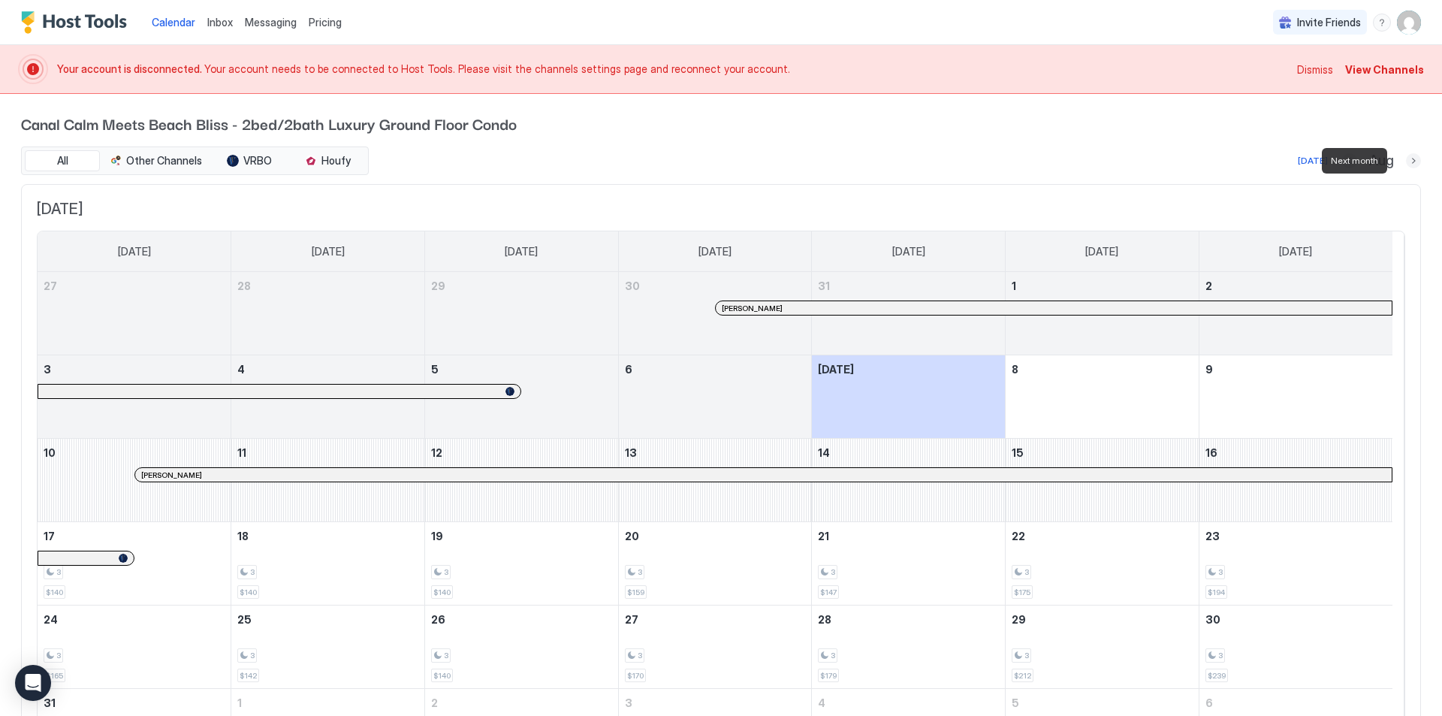
click at [1406, 163] on button "Next month" at bounding box center [1413, 160] width 15 height 15
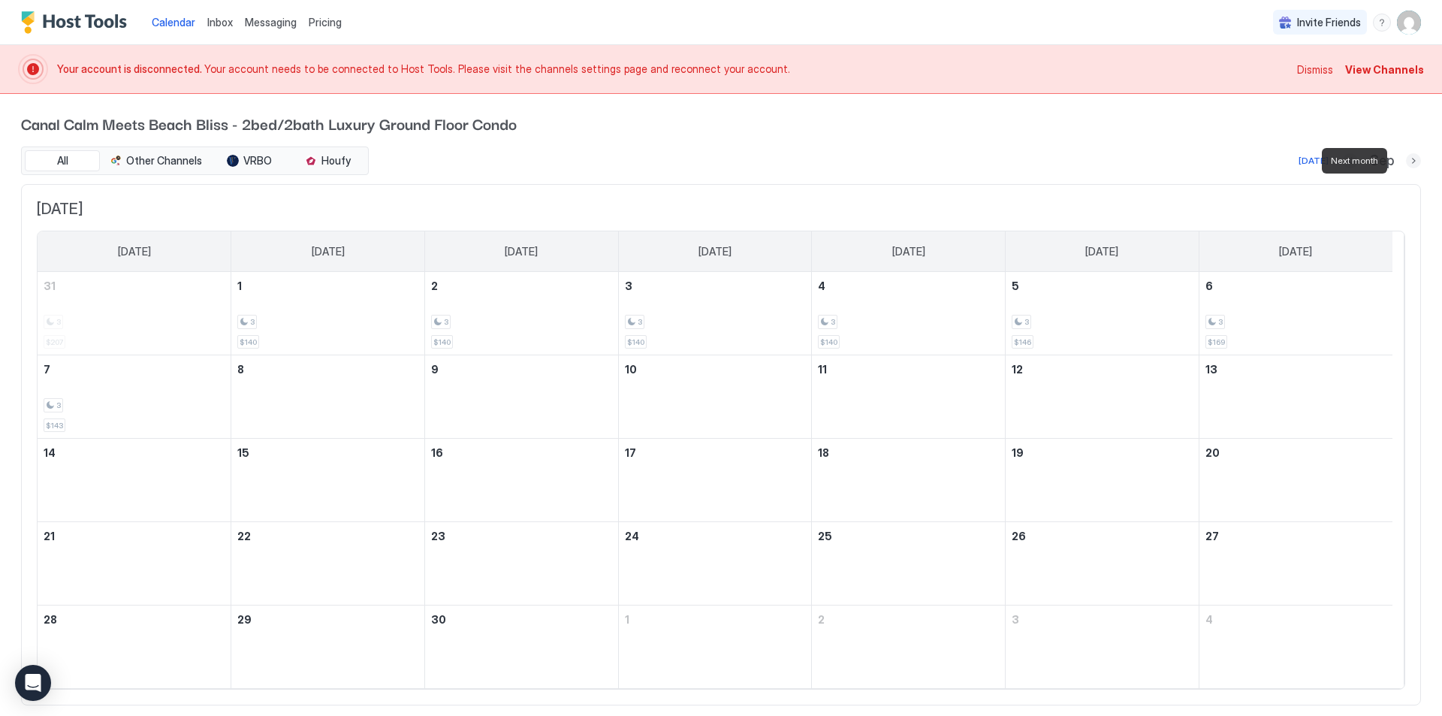
click at [1406, 163] on button "Next month" at bounding box center [1413, 160] width 15 height 15
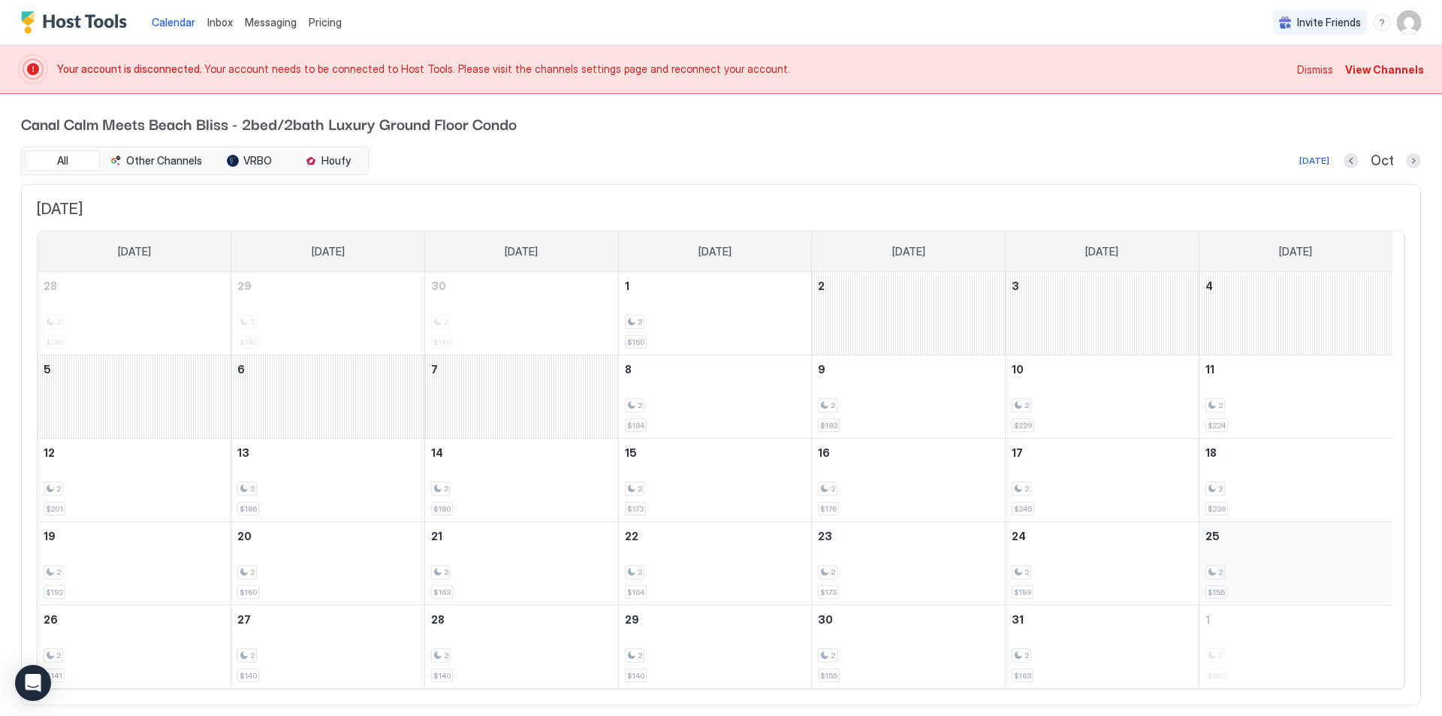
click at [1286, 563] on div "2 $155" at bounding box center [1296, 563] width 181 height 71
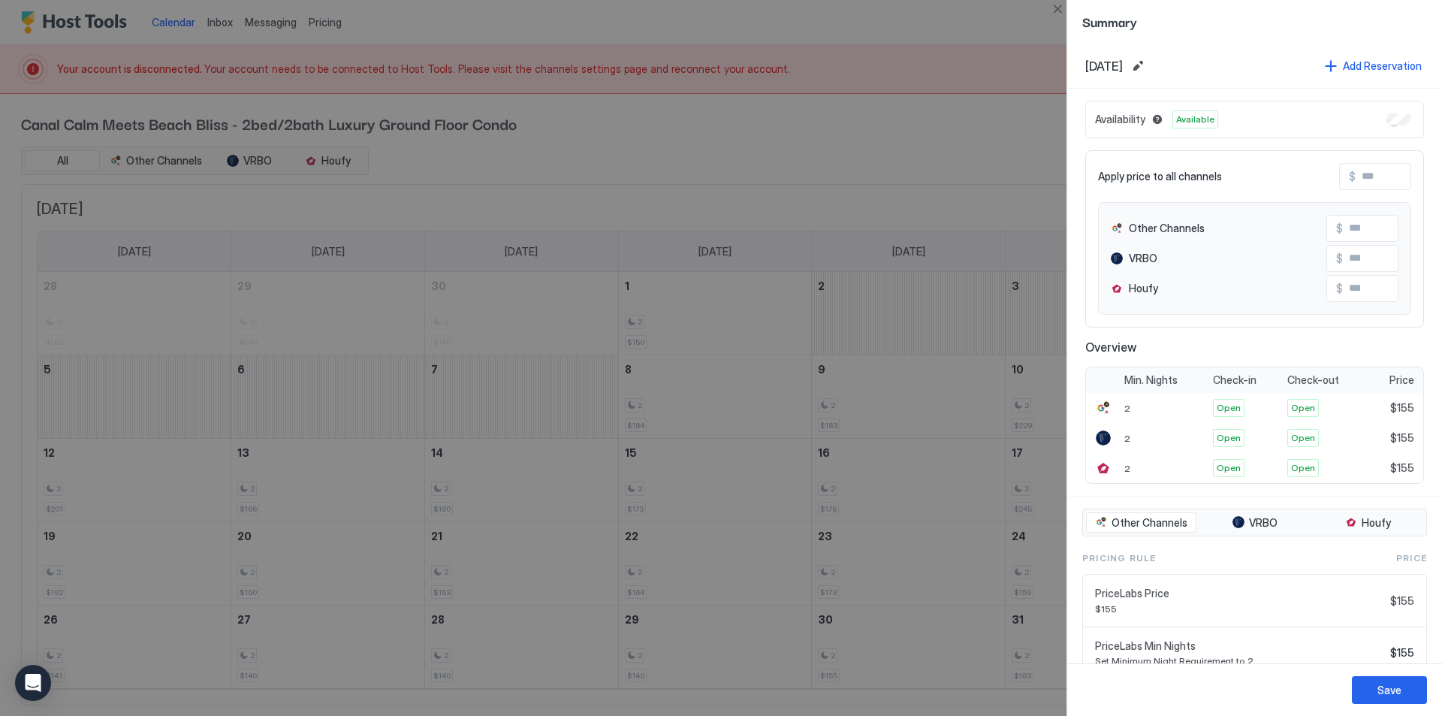
click at [1123, 62] on span "[DATE]" at bounding box center [1104, 66] width 38 height 15
click at [1147, 66] on button "Edit date range" at bounding box center [1138, 66] width 18 height 18
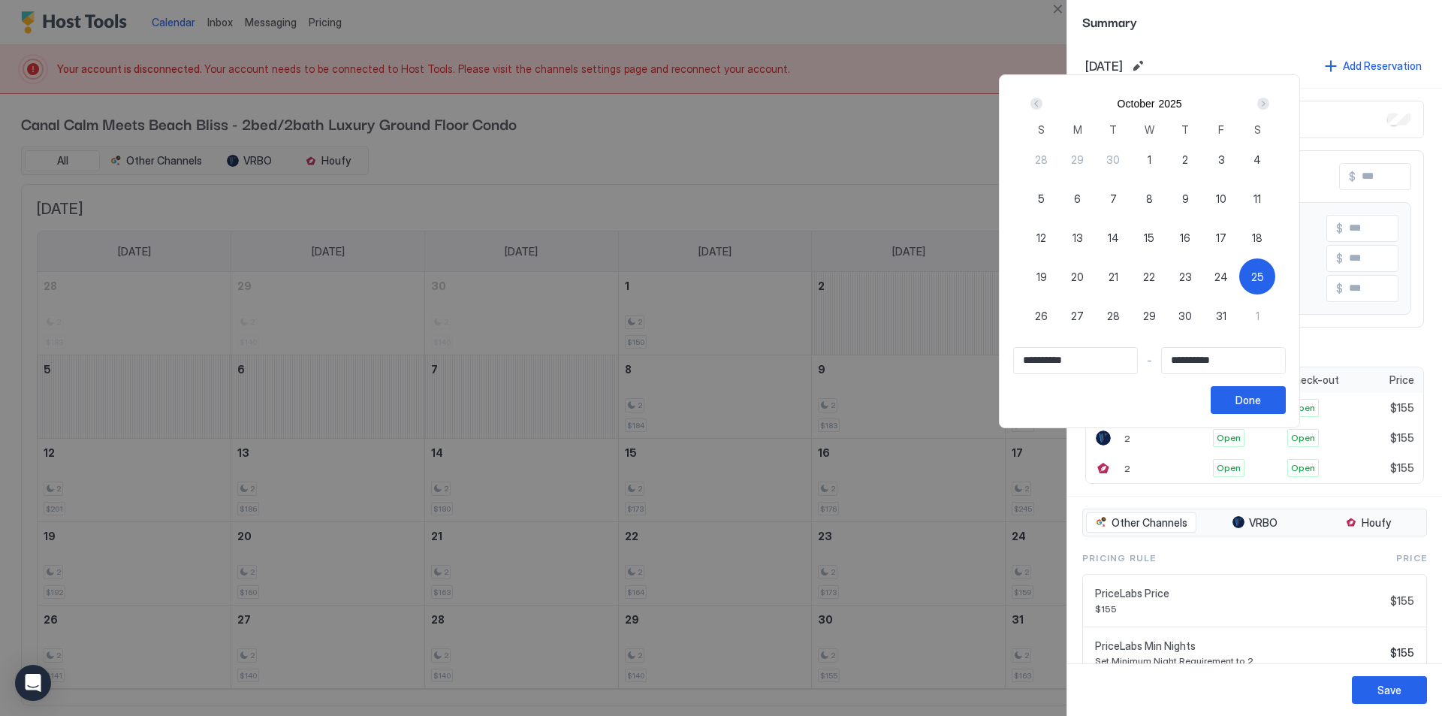
click at [1264, 273] on span "25" at bounding box center [1257, 277] width 13 height 16
click at [1031, 355] on input "Input Field" at bounding box center [1075, 361] width 123 height 26
click at [1264, 275] on span "25" at bounding box center [1257, 277] width 13 height 16
type input "**********"
click at [1203, 361] on input "Input Field" at bounding box center [1223, 361] width 123 height 26
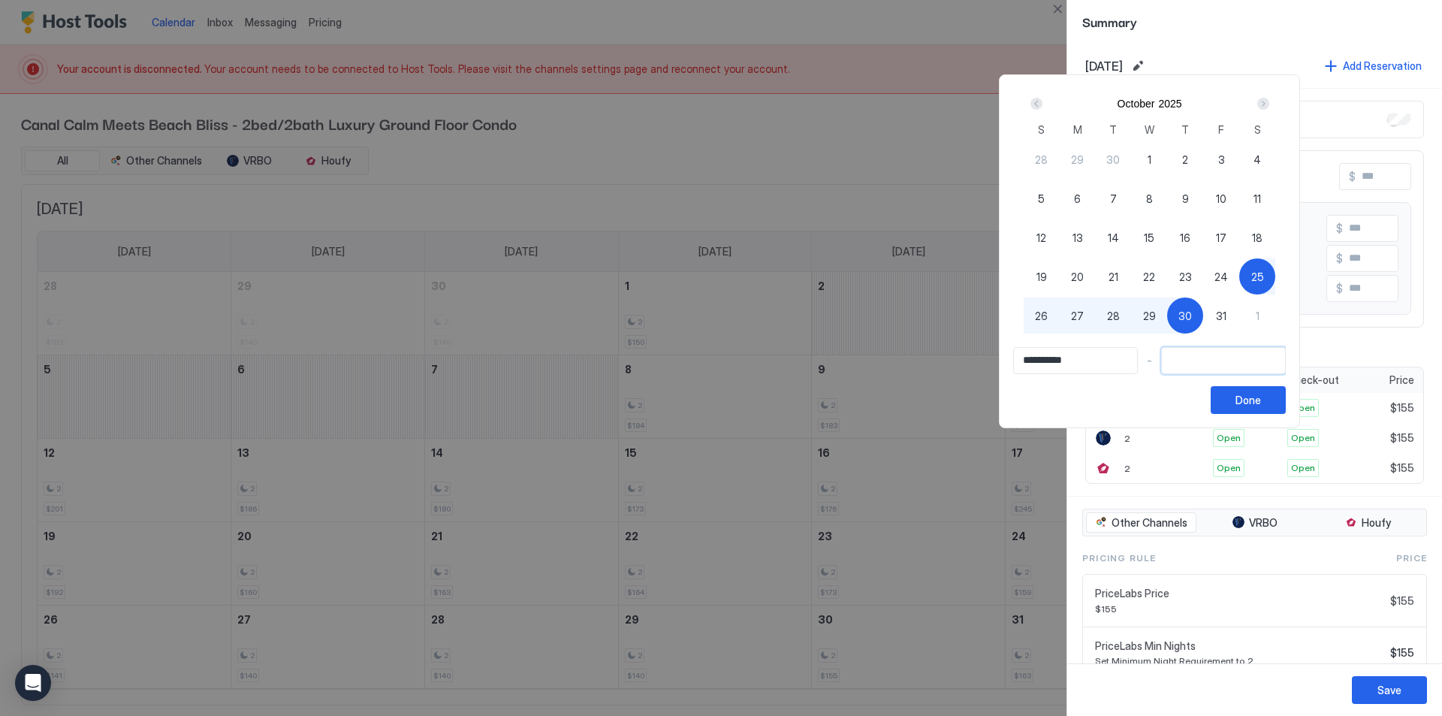
click at [1270, 107] on div "Next" at bounding box center [1263, 104] width 12 height 12
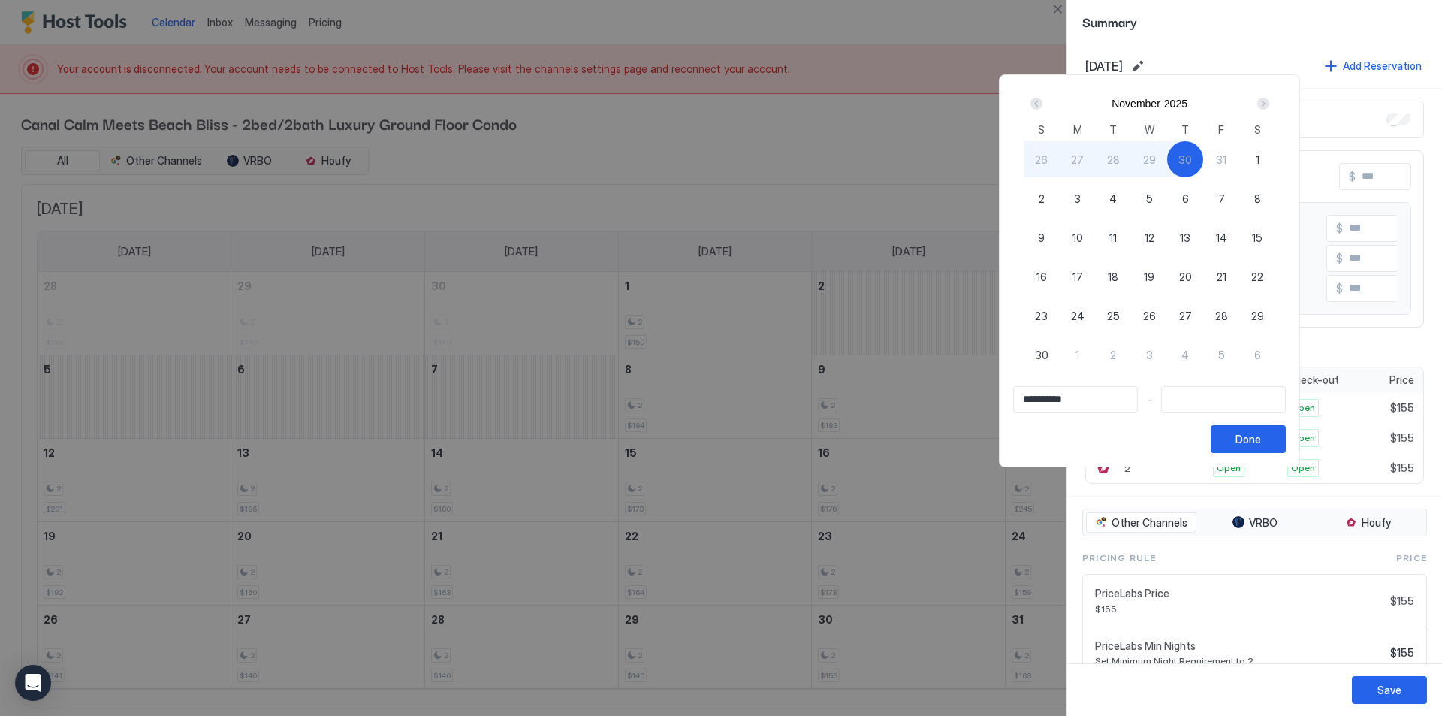
click at [1270, 107] on div "Next" at bounding box center [1263, 104] width 12 height 12
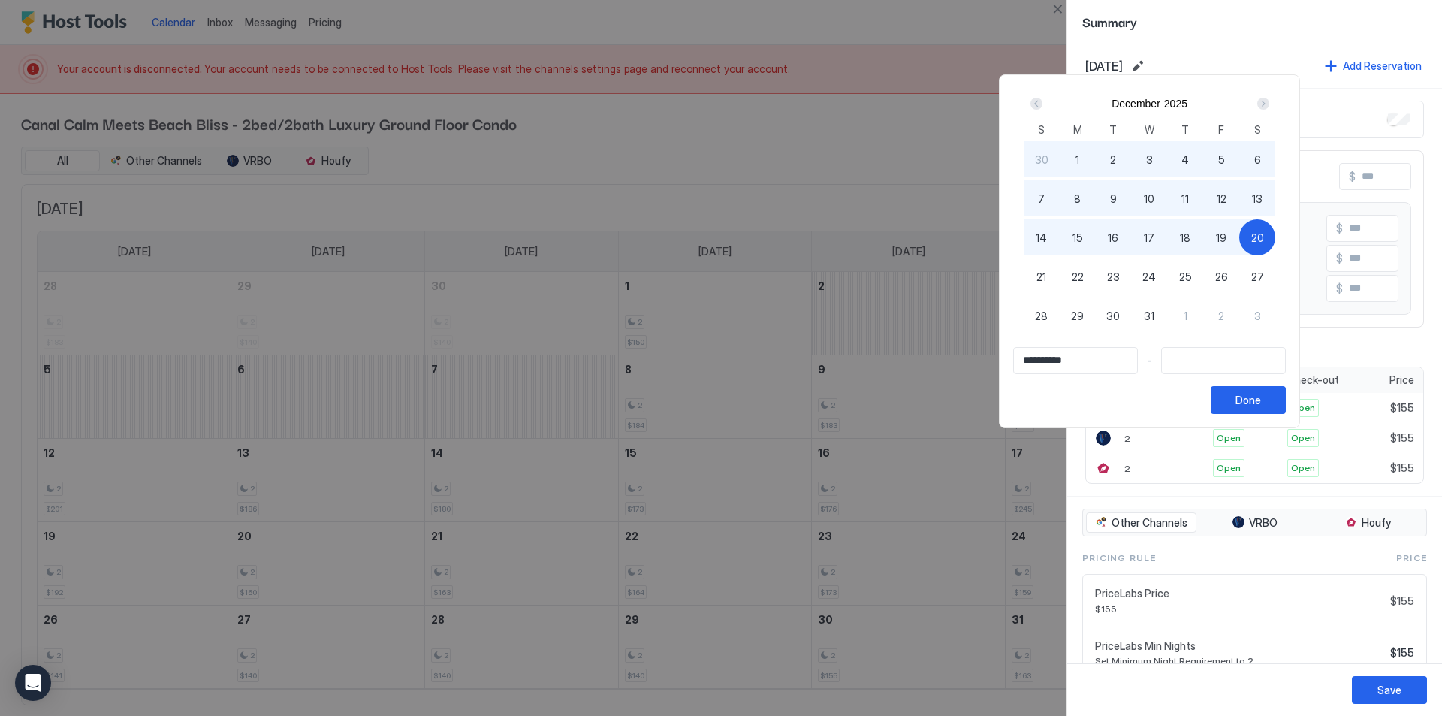
click at [1264, 235] on span "20" at bounding box center [1257, 238] width 13 height 16
type input "**********"
click at [1261, 404] on div "Done" at bounding box center [1249, 400] width 26 height 16
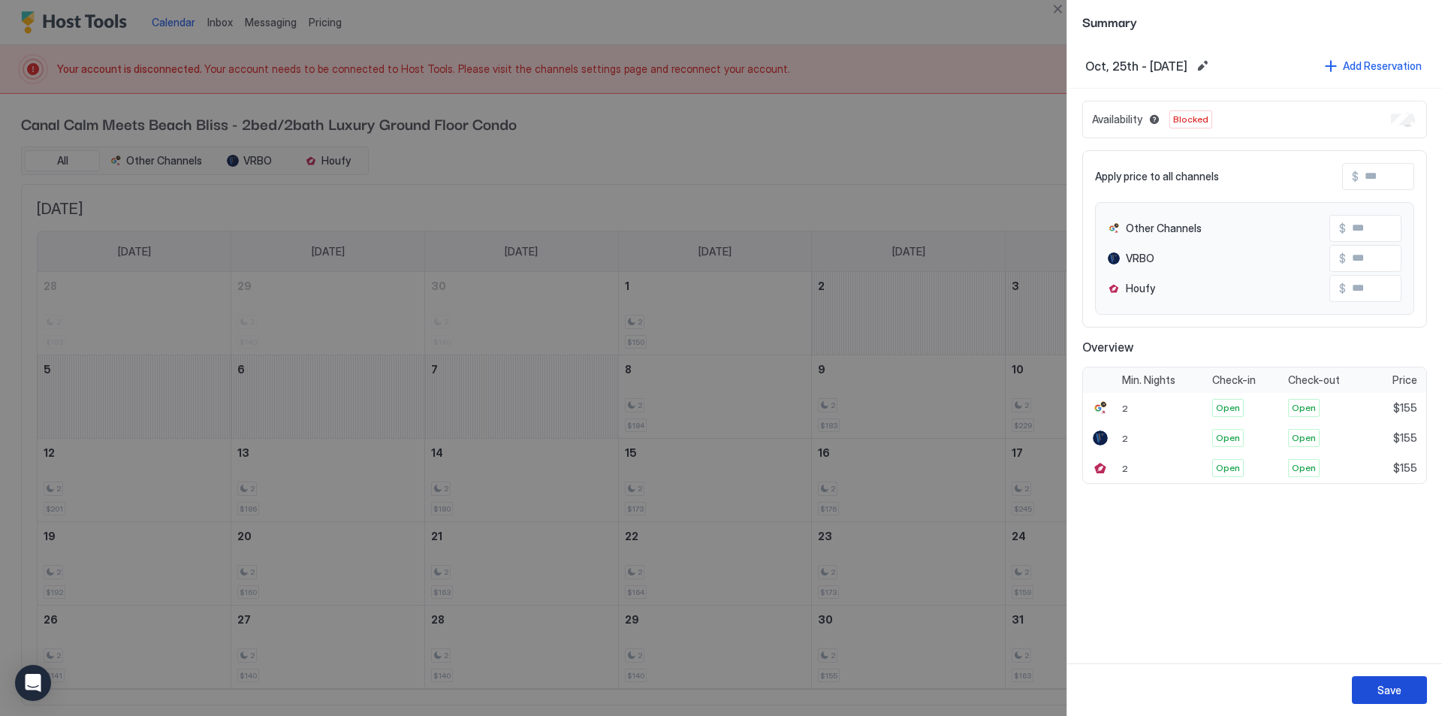
click at [1372, 684] on button "Save" at bounding box center [1389, 690] width 75 height 28
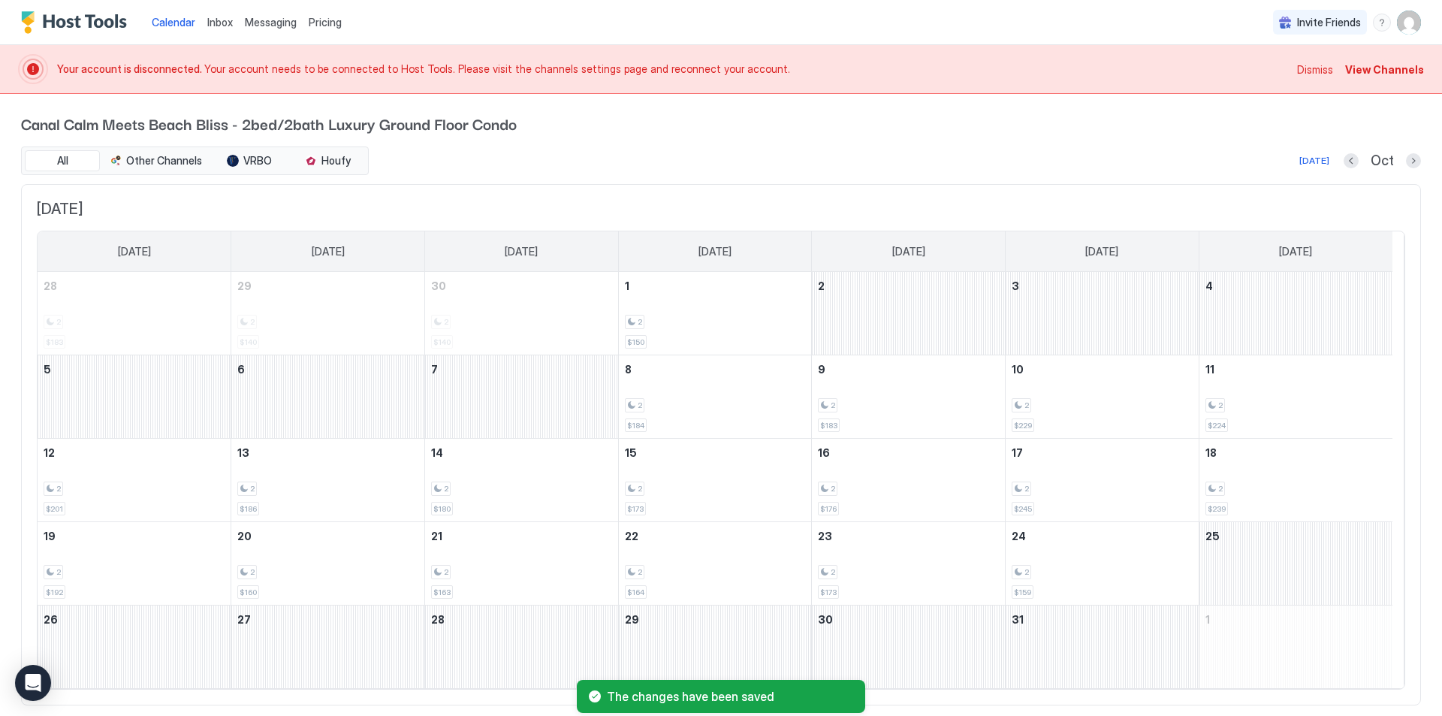
scroll to position [35, 0]
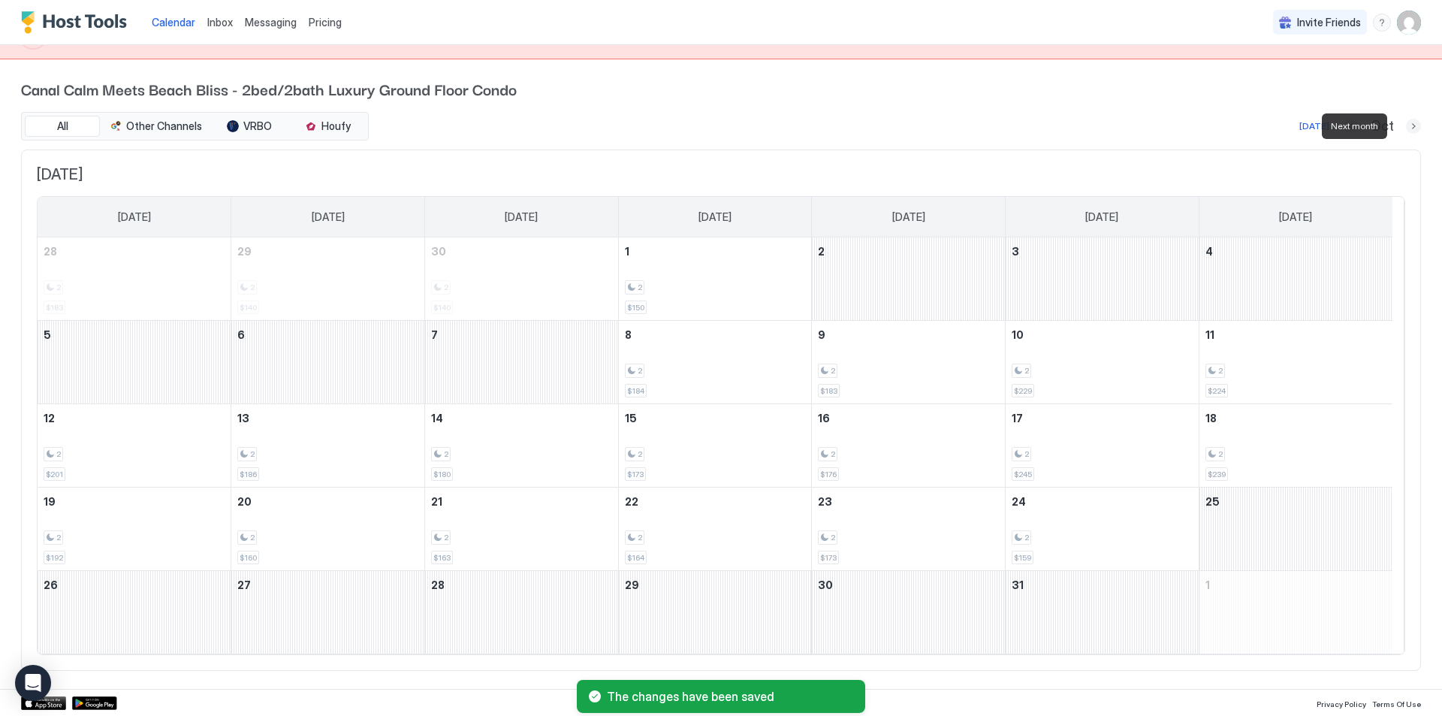
click at [1406, 125] on button "Next month" at bounding box center [1413, 126] width 15 height 15
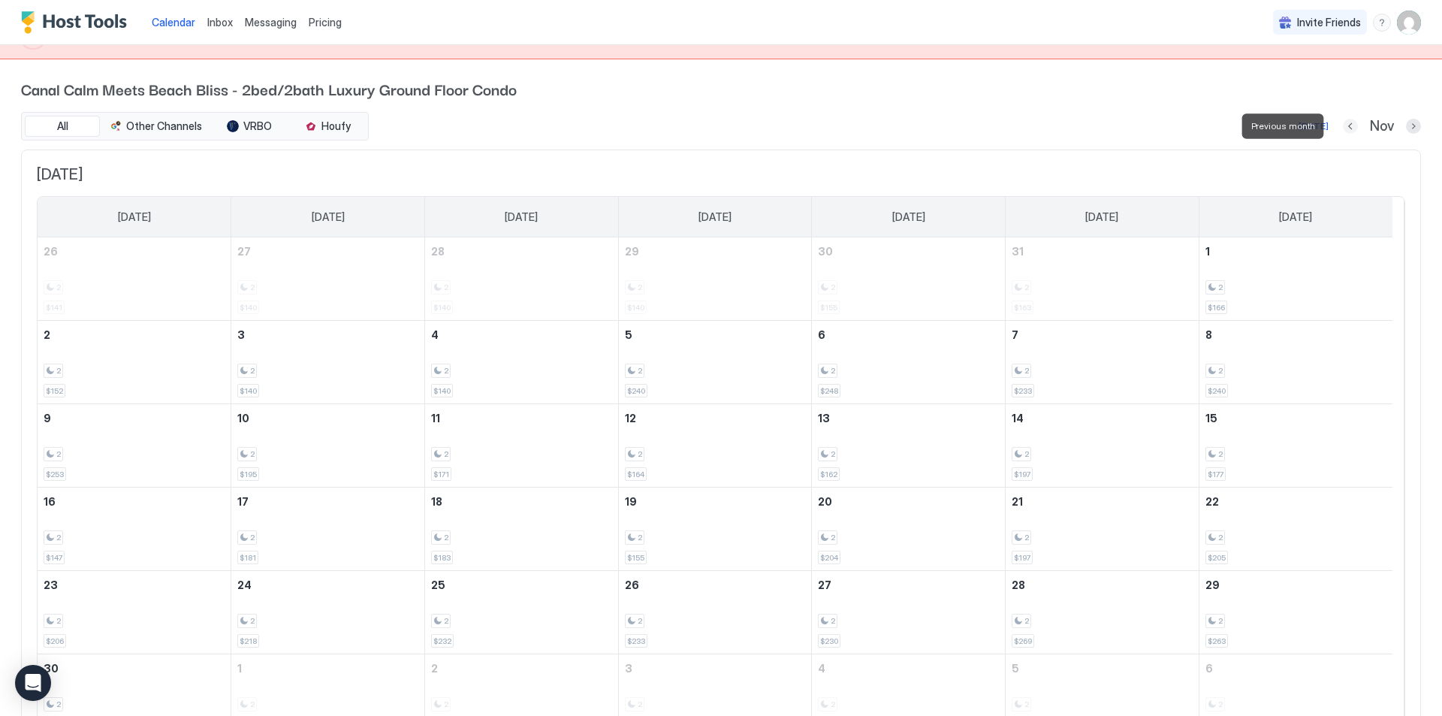
click at [1343, 125] on button "Previous month" at bounding box center [1350, 126] width 15 height 15
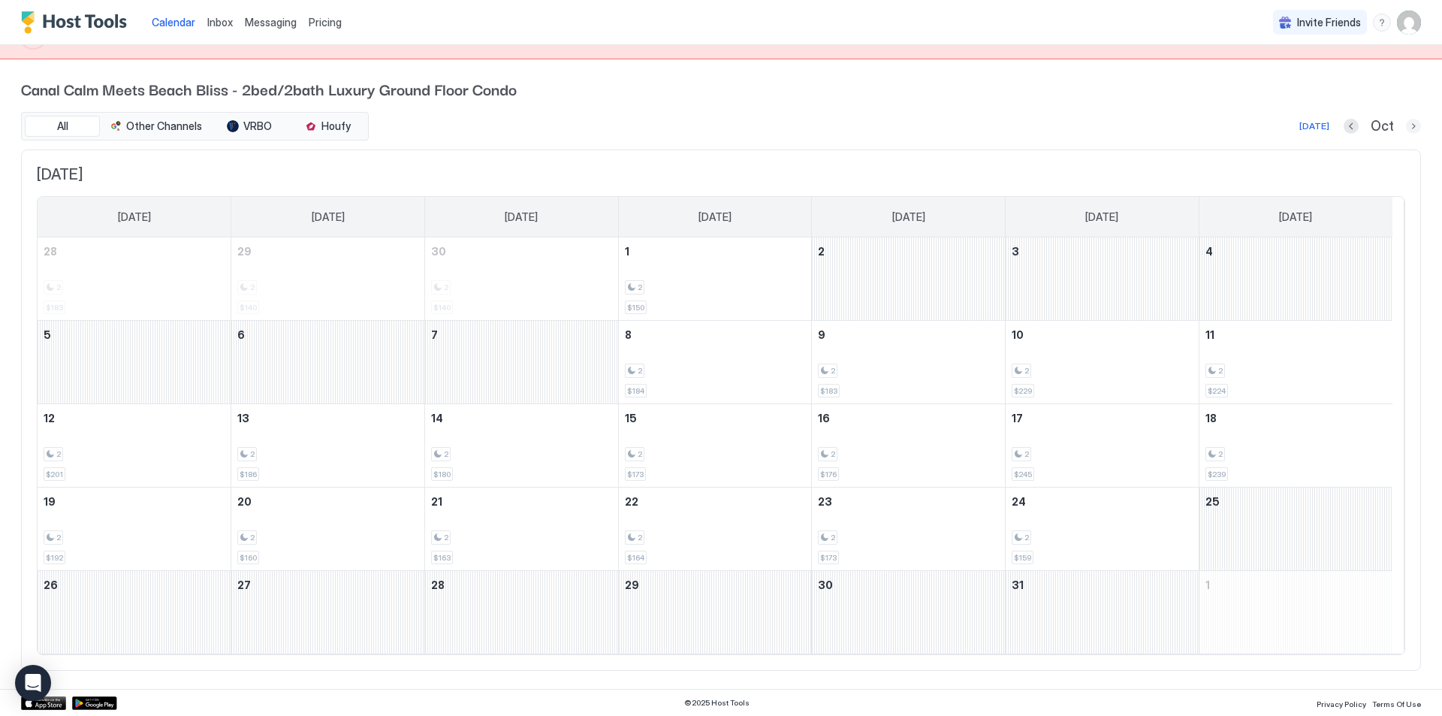
click at [1406, 125] on button "Next month" at bounding box center [1413, 126] width 15 height 15
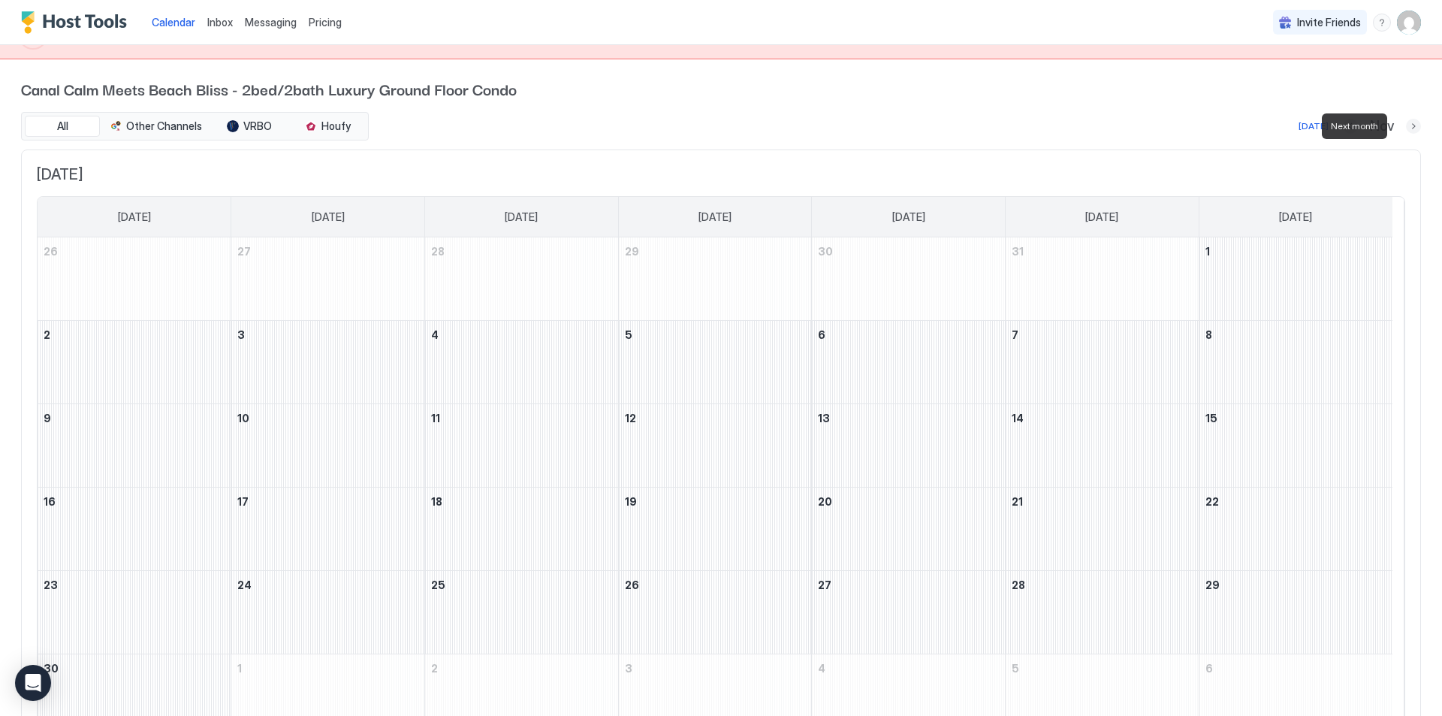
click at [1406, 125] on button "Next month" at bounding box center [1413, 126] width 15 height 15
